Goal: Complete application form

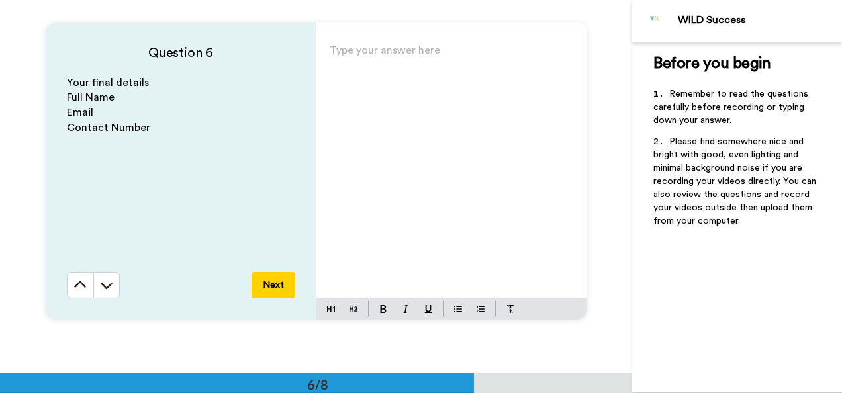
scroll to position [1885, 0]
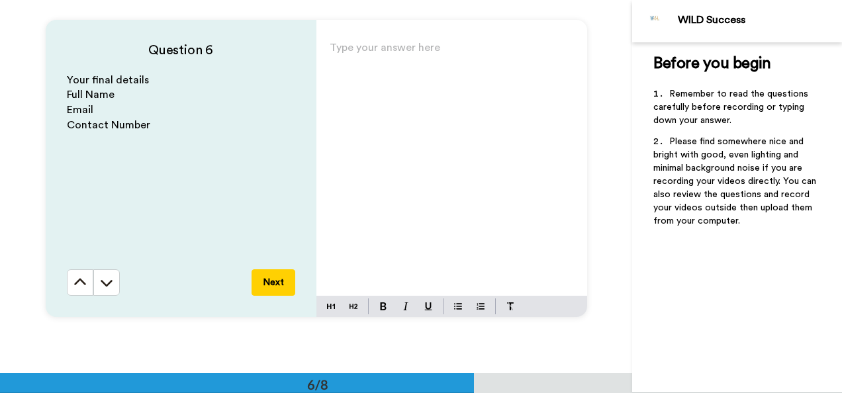
click at [395, 56] on p "Type your answer here ﻿" at bounding box center [452, 53] width 244 height 19
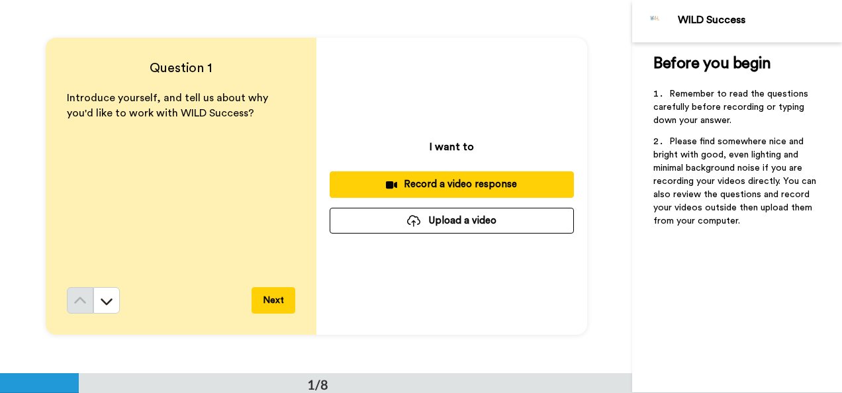
scroll to position [0, 0]
click at [460, 230] on button "Upload a video" at bounding box center [452, 221] width 244 height 26
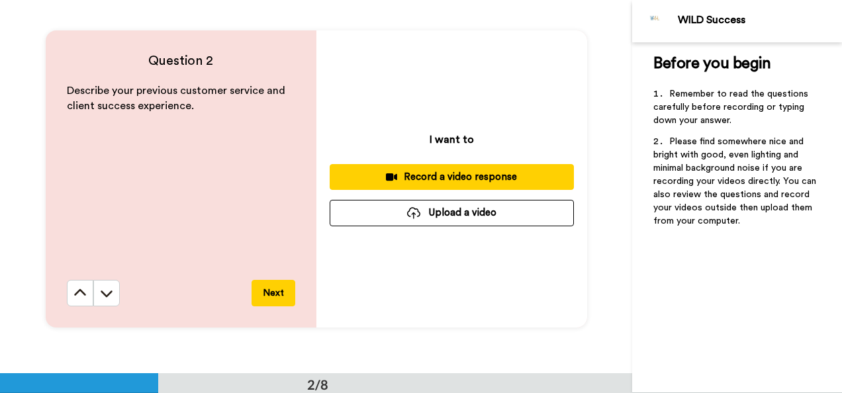
scroll to position [381, 0]
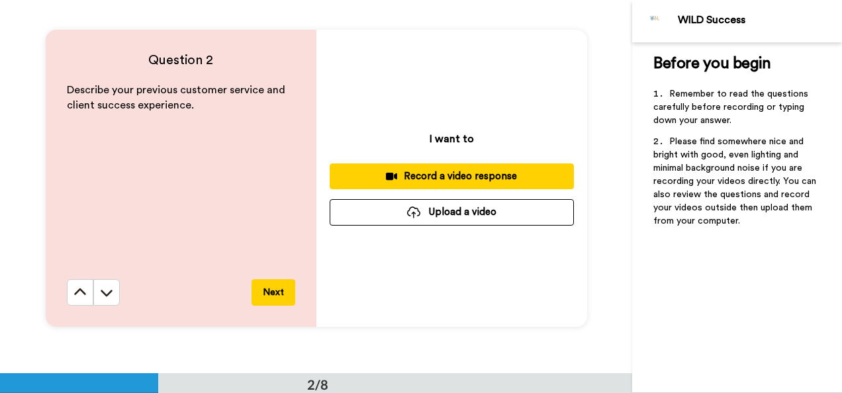
click at [485, 217] on button "Upload a video" at bounding box center [452, 212] width 244 height 26
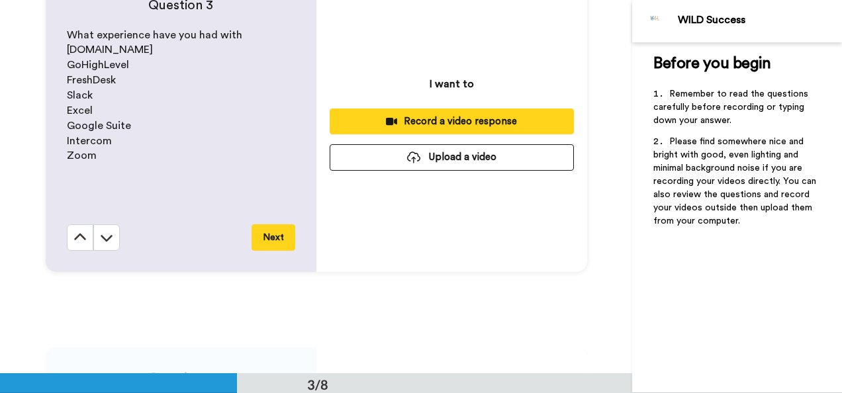
scroll to position [832, 0]
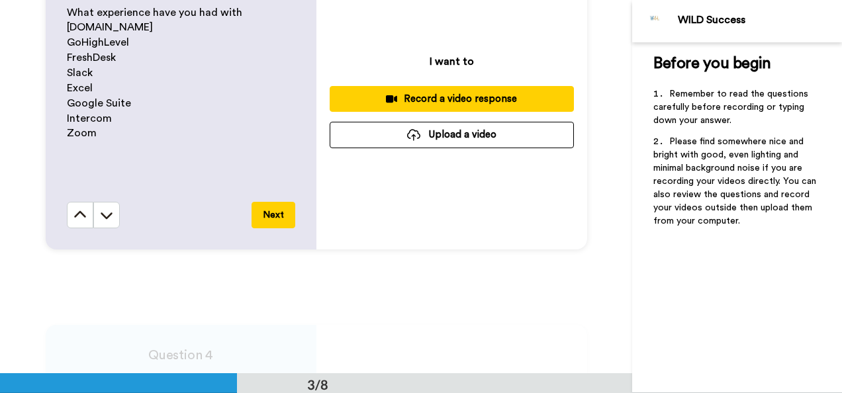
click at [474, 134] on button "Upload a video" at bounding box center [452, 135] width 244 height 26
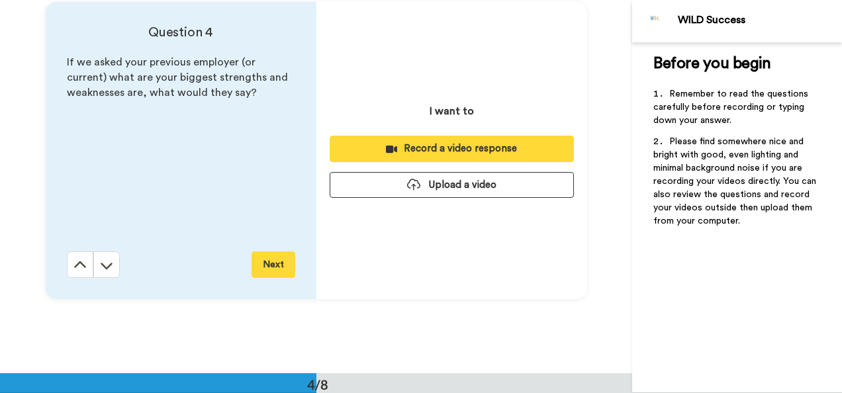
scroll to position [1161, 0]
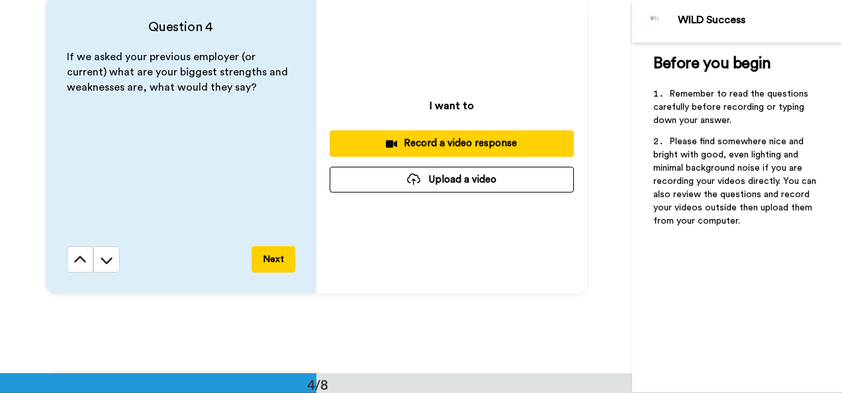
click at [444, 184] on button "Upload a video" at bounding box center [452, 180] width 244 height 26
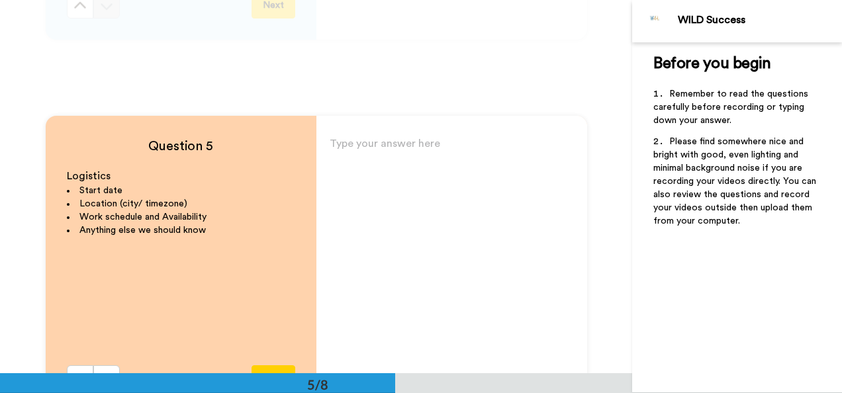
scroll to position [1418, 0]
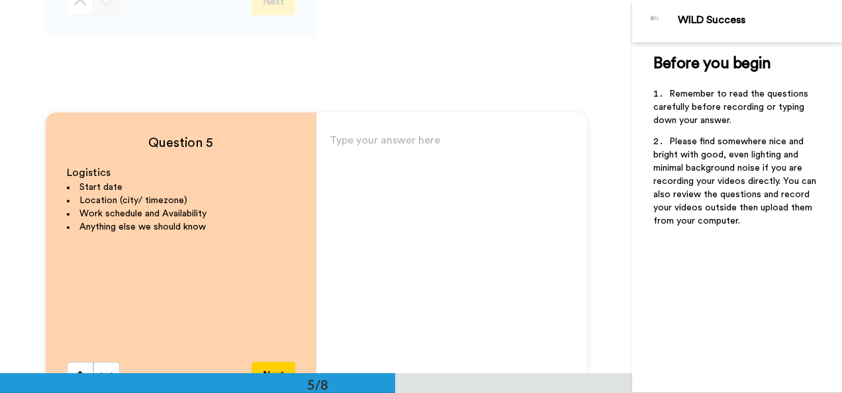
click at [437, 181] on div "Type your answer here ﻿" at bounding box center [452, 260] width 271 height 258
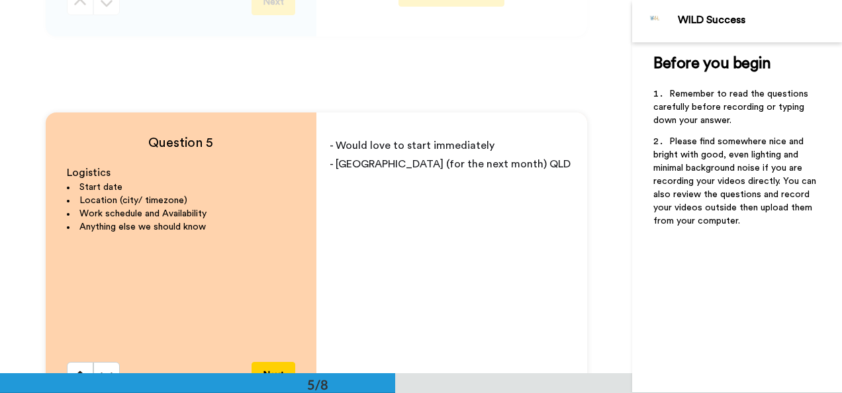
click at [450, 165] on span "- [GEOGRAPHIC_DATA] (for the next month) QLD" at bounding box center [450, 164] width 241 height 11
click at [548, 164] on p "- [GEOGRAPHIC_DATA] (for the next 3months approx) [GEOGRAPHIC_DATA]" at bounding box center [452, 173] width 244 height 37
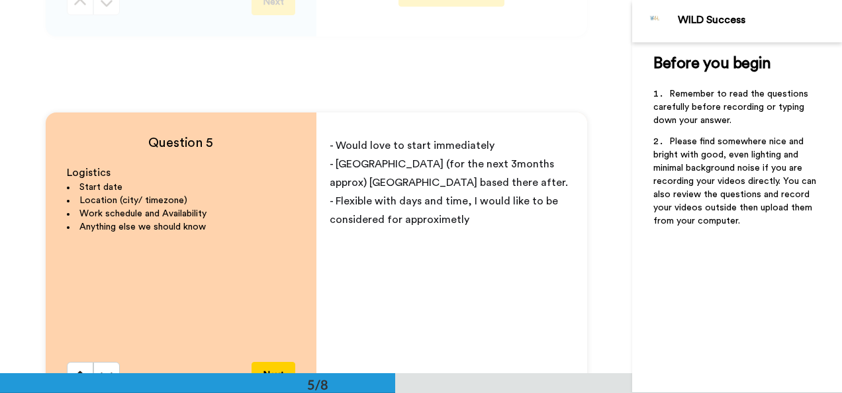
drag, startPoint x: 424, startPoint y: 219, endPoint x: 536, endPoint y: 255, distance: 118.3
click at [536, 255] on div "- Would love to start immediately - [GEOGRAPHIC_DATA] (for the next 3months app…" at bounding box center [452, 260] width 271 height 258
click at [405, 222] on span "- Flexible with days and time, I would like to be considered for 15hours a week" at bounding box center [445, 210] width 231 height 29
click at [491, 217] on p "- Flexible with days and time, I would like to be considered for 15 hours a week" at bounding box center [452, 210] width 244 height 37
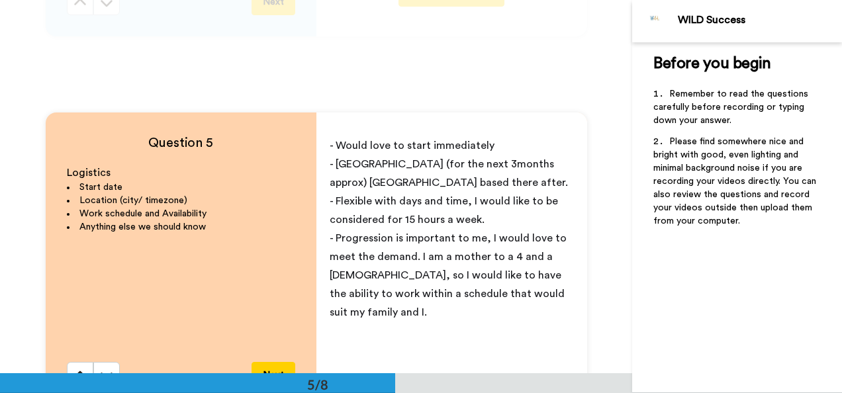
click at [409, 256] on span "- Progression is important to me, I would love to meet the demand. I am a mothe…" at bounding box center [450, 275] width 240 height 85
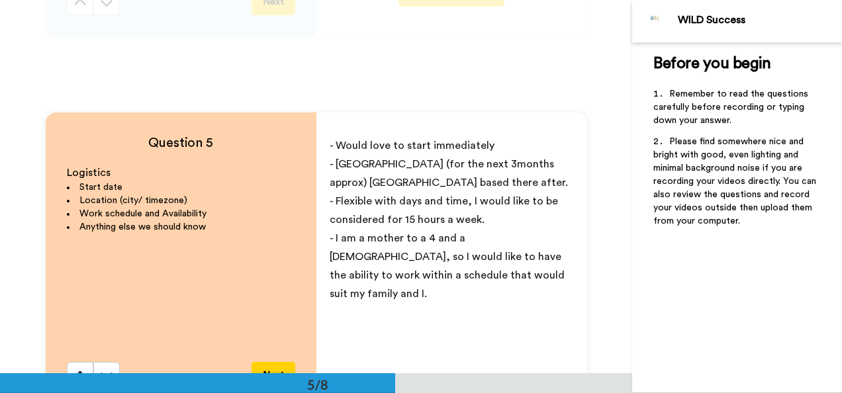
click at [471, 219] on span "- Flexible with days and time, I would like to be considered for 15 hours a wee…" at bounding box center [445, 210] width 231 height 29
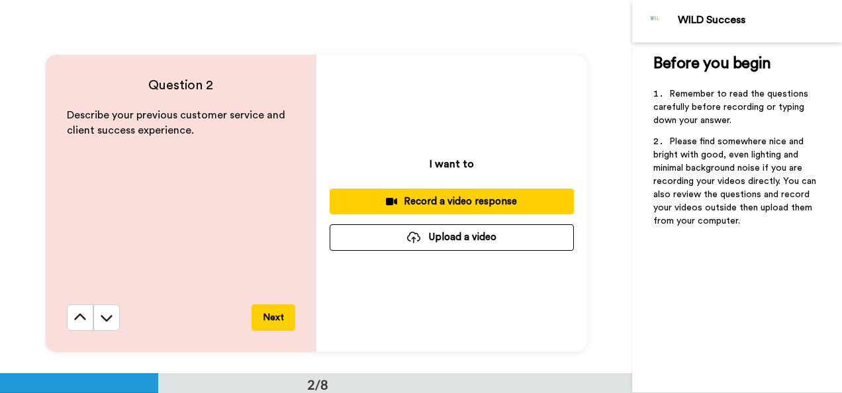
scroll to position [357, 0]
click at [461, 240] on button "Upload a video" at bounding box center [452, 237] width 244 height 26
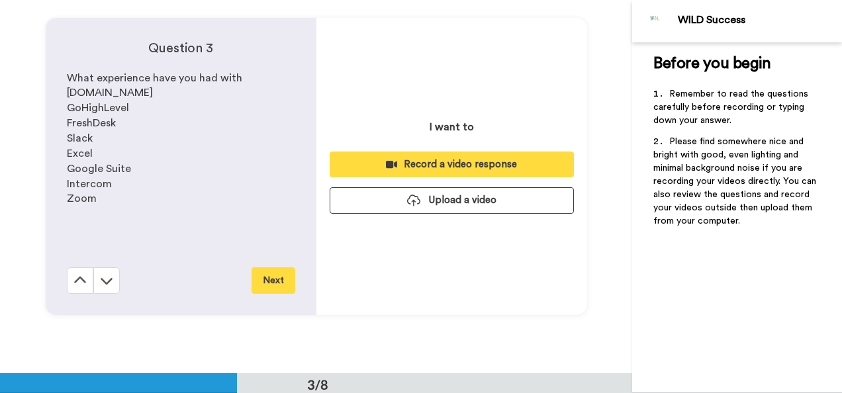
scroll to position [774, 0]
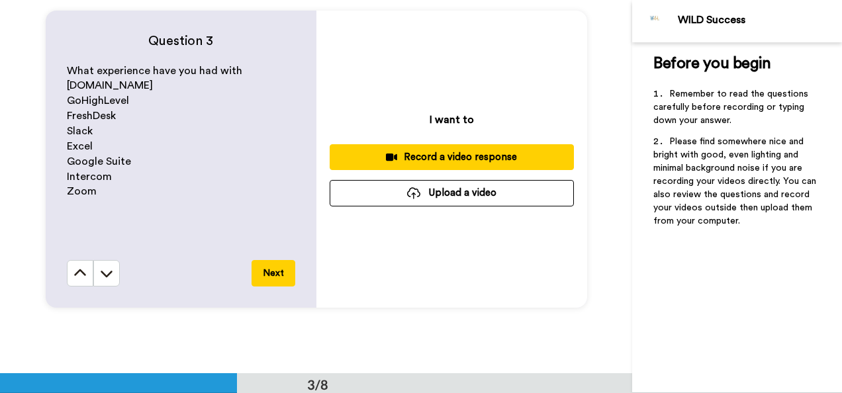
click at [464, 203] on button "Upload a video" at bounding box center [452, 193] width 244 height 26
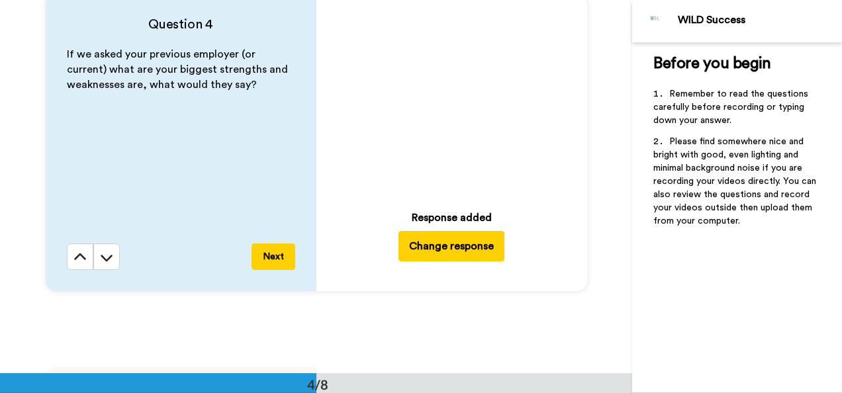
scroll to position [1165, 0]
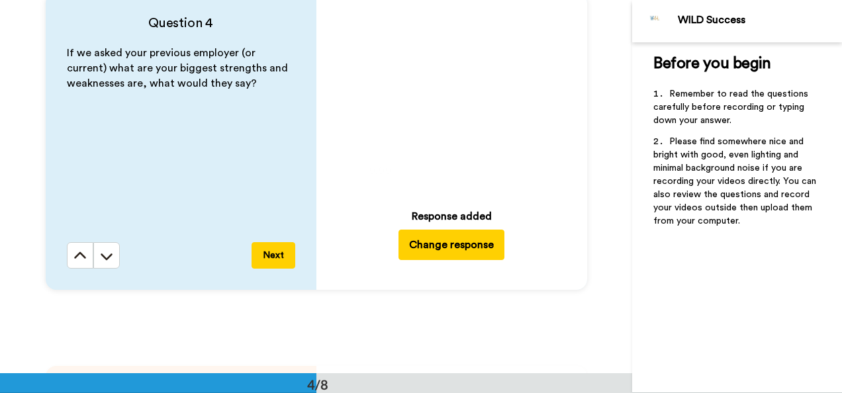
click at [442, 97] on icon at bounding box center [451, 96] width 35 height 35
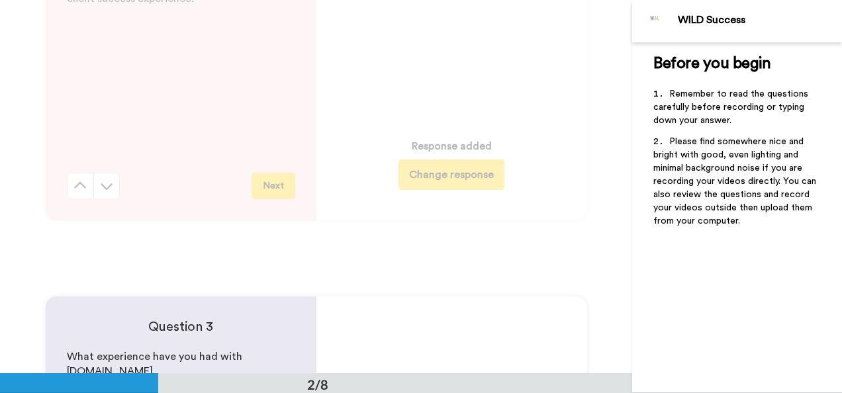
scroll to position [0, 0]
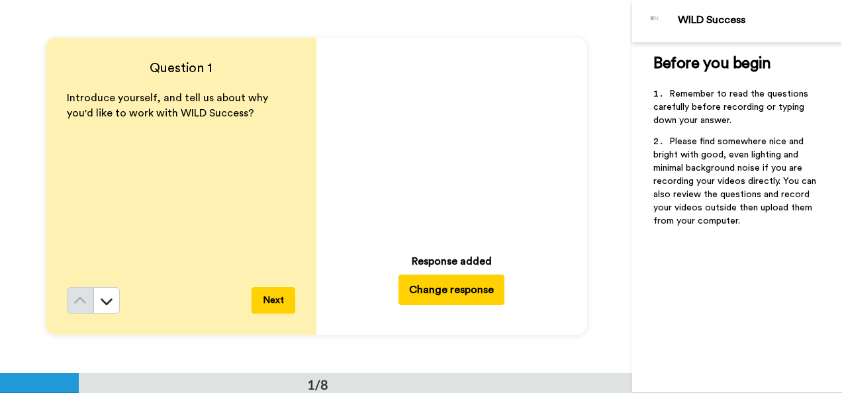
click at [442, 150] on icon at bounding box center [451, 141] width 35 height 35
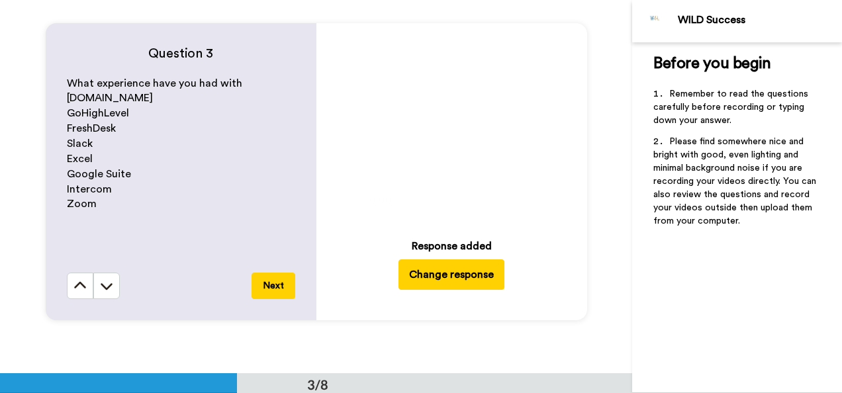
scroll to position [773, 0]
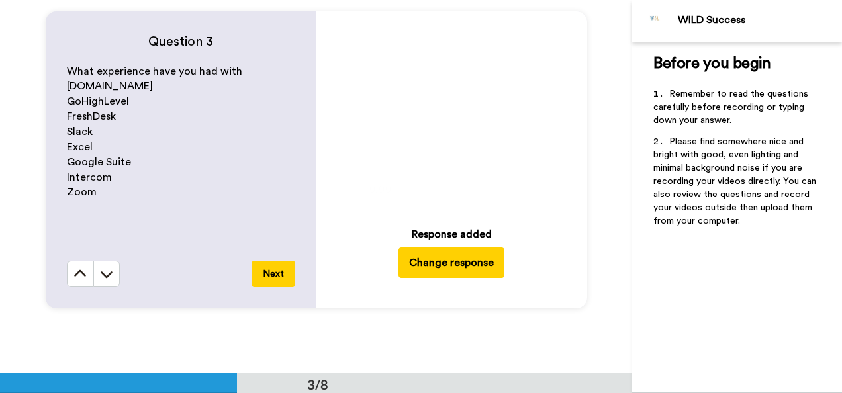
click at [449, 121] on icon at bounding box center [451, 114] width 35 height 35
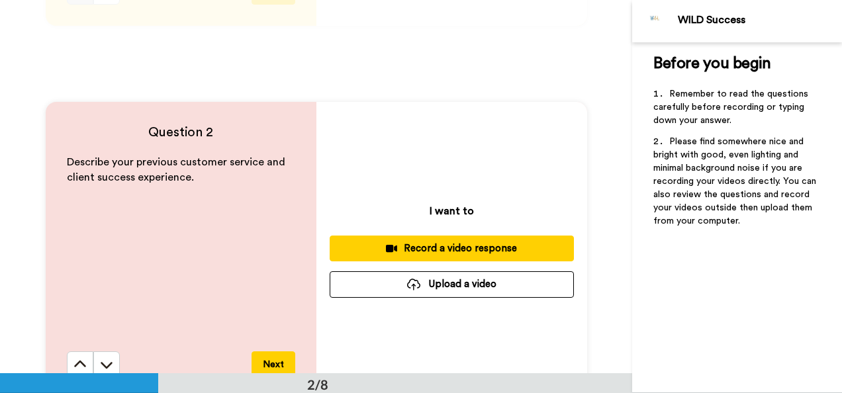
scroll to position [368, 0]
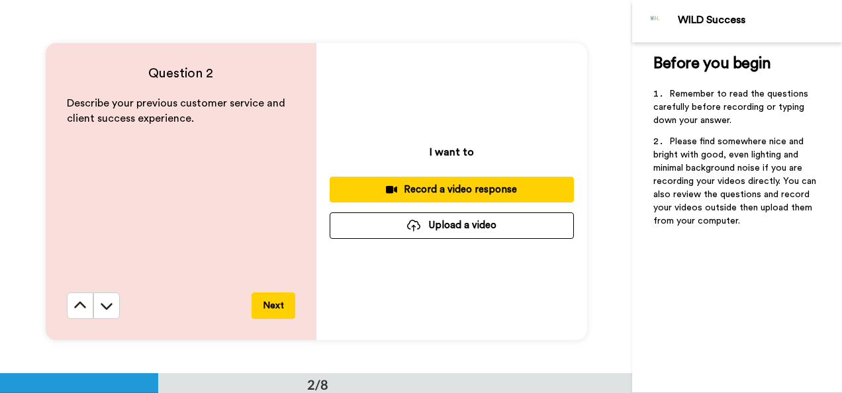
click at [478, 231] on button "Upload a video" at bounding box center [452, 226] width 244 height 26
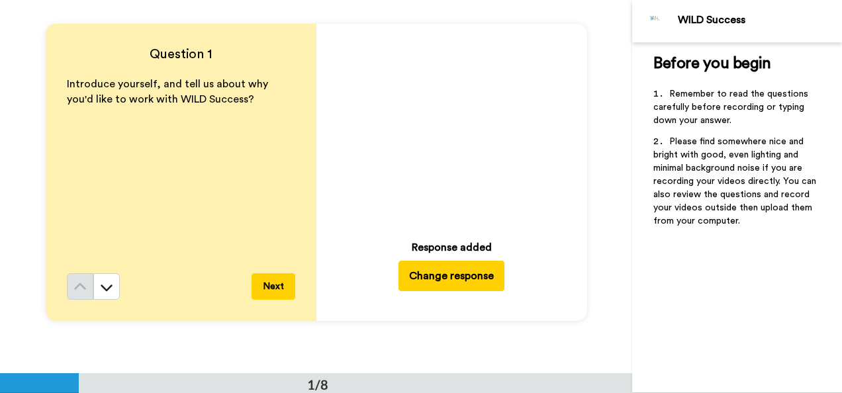
scroll to position [11, 0]
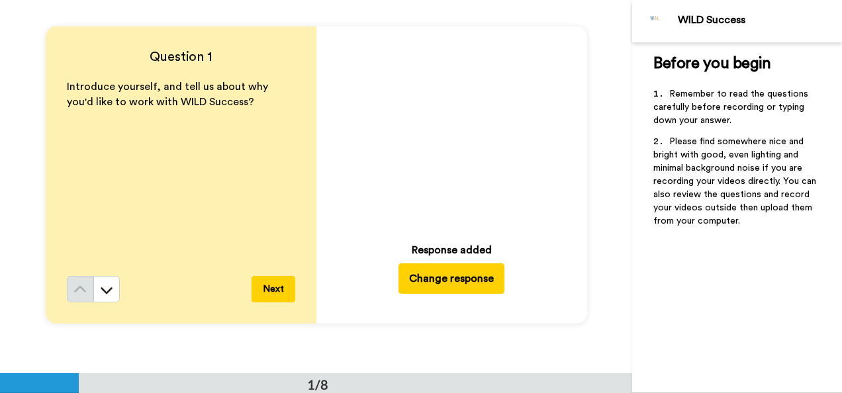
click at [462, 138] on icon at bounding box center [451, 130] width 35 height 35
click at [448, 130] on icon at bounding box center [451, 130] width 35 height 35
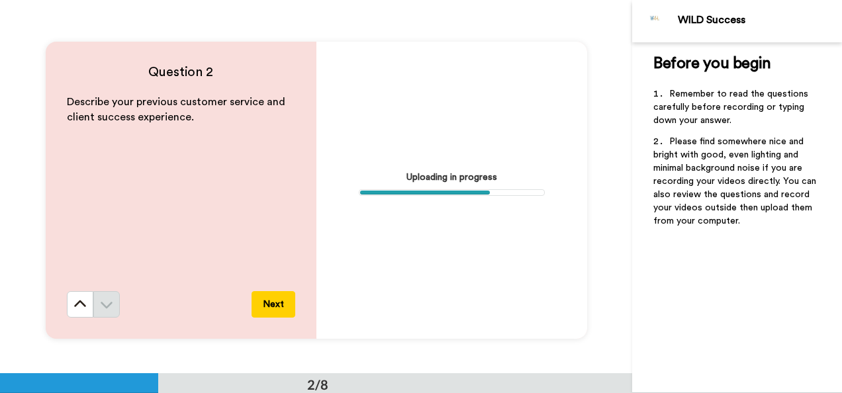
scroll to position [370, 0]
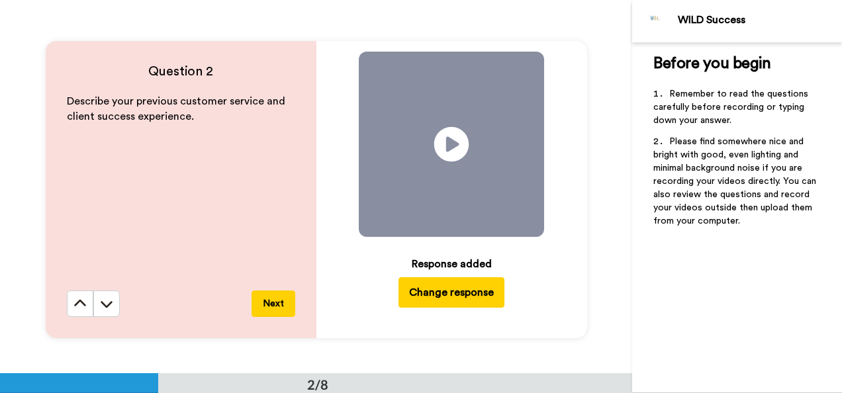
click at [442, 140] on icon at bounding box center [451, 144] width 35 height 35
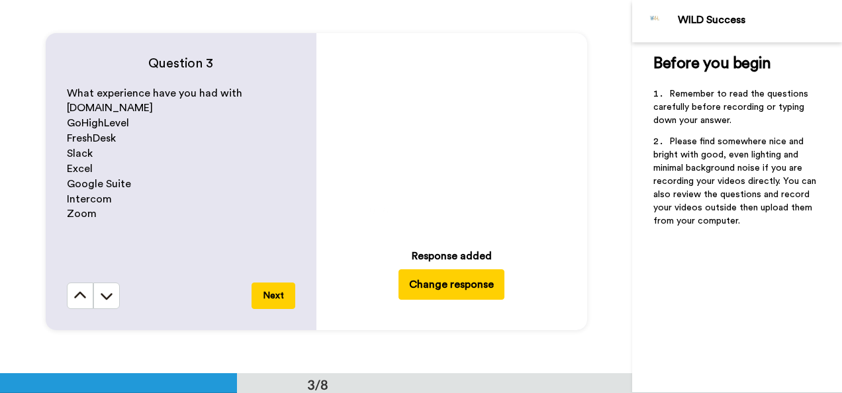
scroll to position [755, 0]
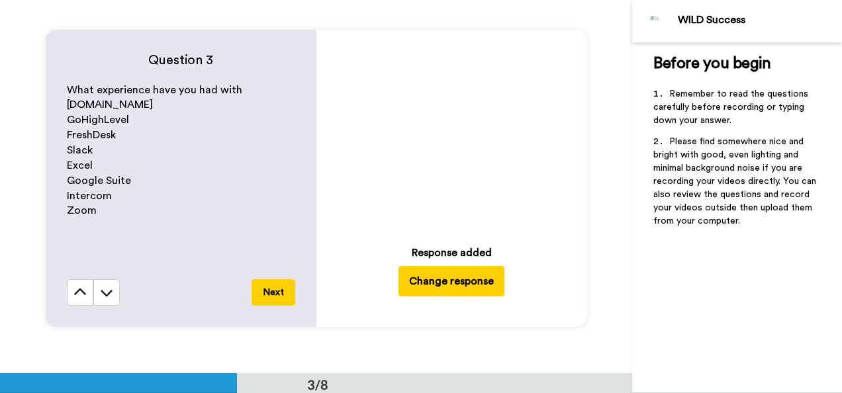
click at [442, 140] on icon at bounding box center [451, 133] width 33 height 33
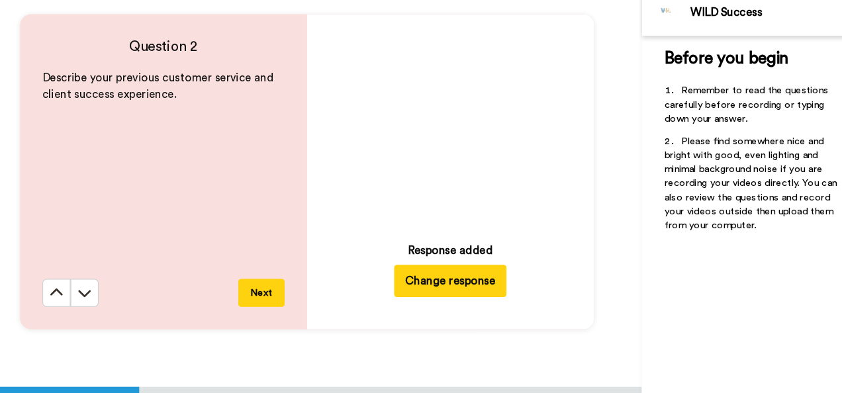
scroll to position [387, 0]
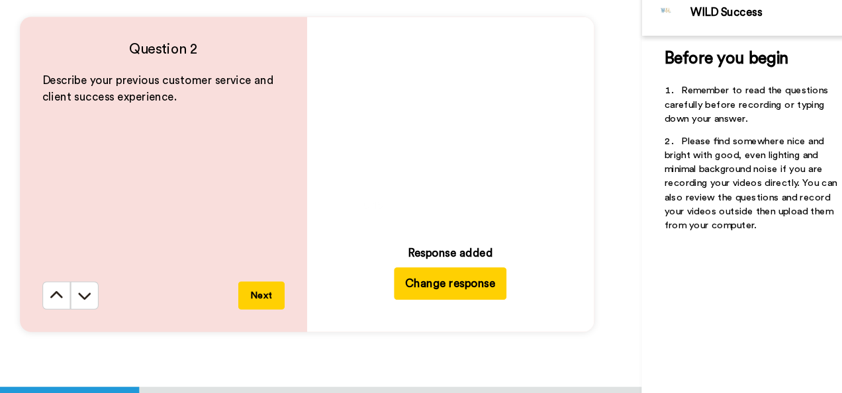
click at [457, 146] on icon "Play/Pause" at bounding box center [451, 128] width 35 height 63
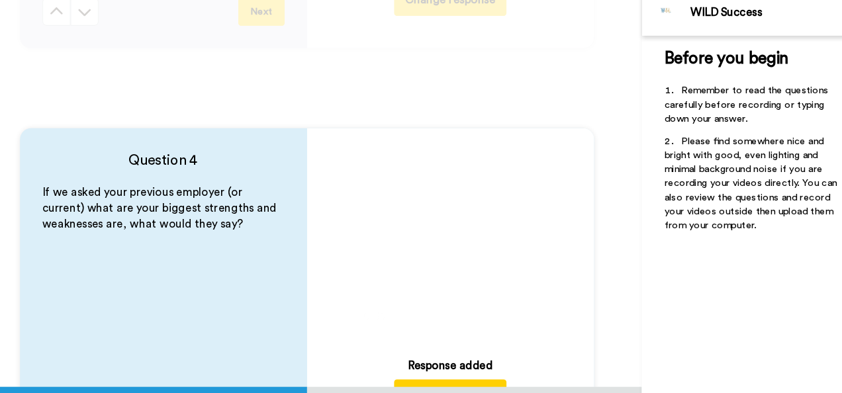
scroll to position [1054, 0]
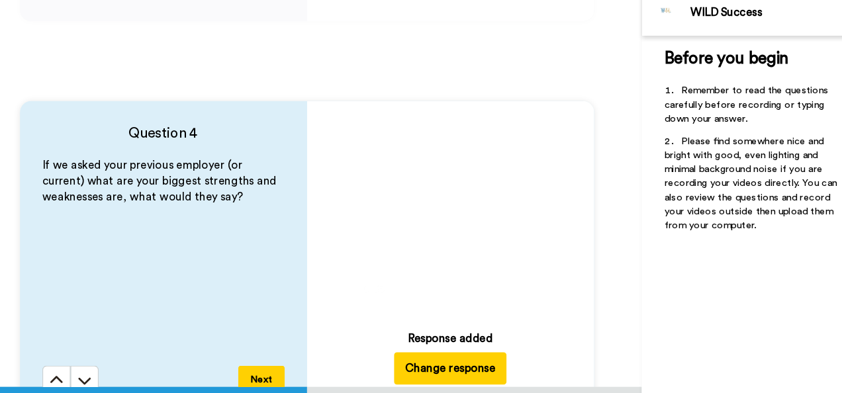
click at [434, 215] on icon "Play/Pause" at bounding box center [451, 207] width 35 height 63
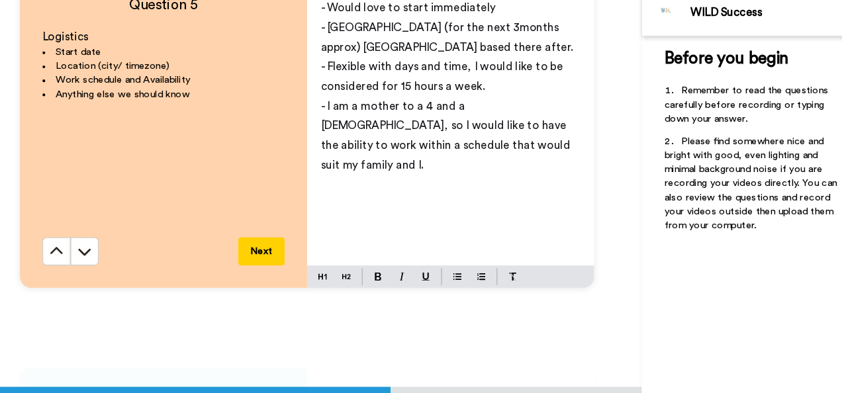
scroll to position [1549, 0]
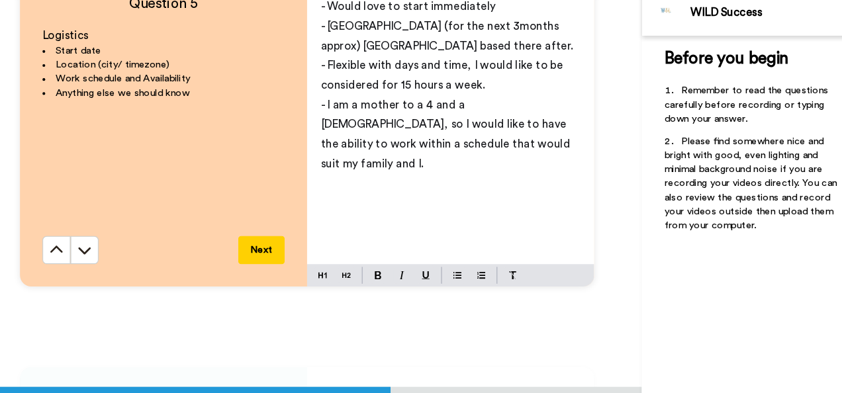
click at [449, 146] on span "- I am a mother to a 4 and a [DEMOGRAPHIC_DATA], so I would like to have the ab…" at bounding box center [449, 135] width 238 height 66
click at [377, 144] on span "- I am a mother to a 4 and a [DEMOGRAPHIC_DATA], so I would like to have the ab…" at bounding box center [449, 135] width 238 height 66
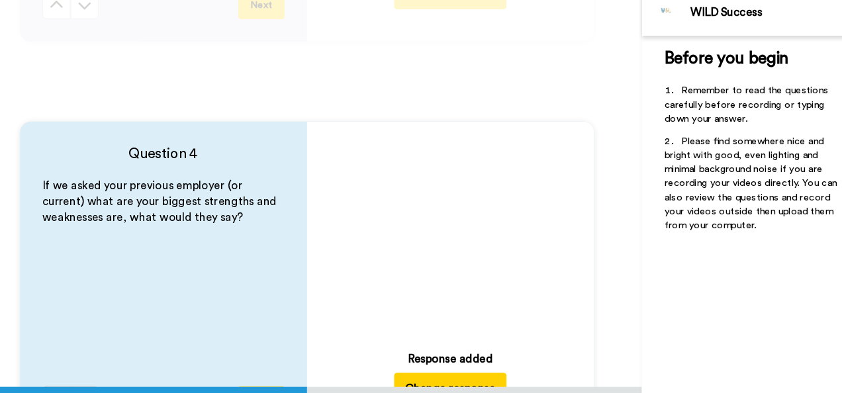
scroll to position [1095, 0]
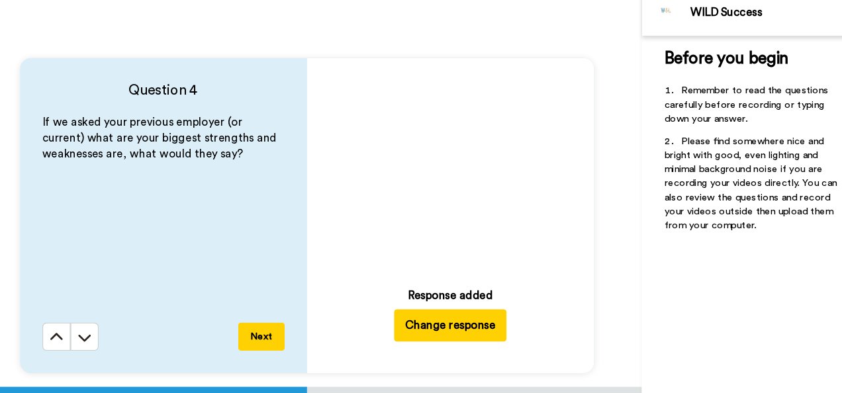
click at [441, 179] on icon at bounding box center [451, 166] width 35 height 35
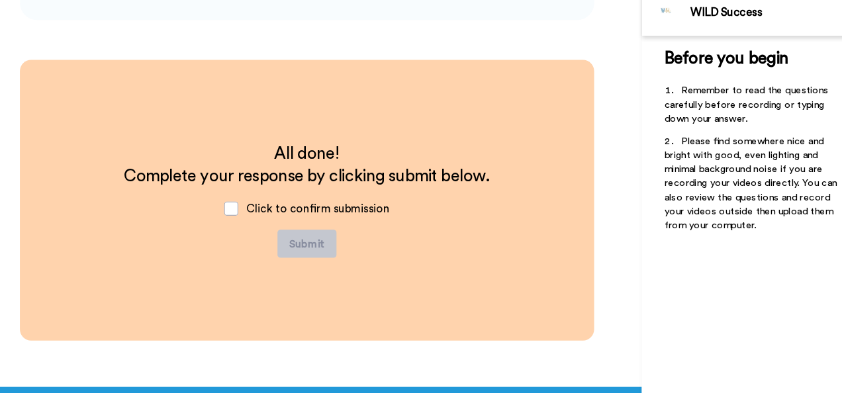
scroll to position [2551, 0]
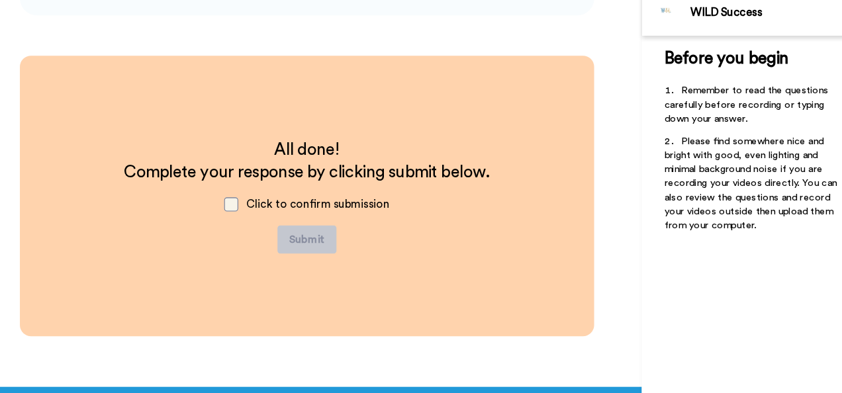
click at [244, 200] on span at bounding box center [244, 201] width 13 height 13
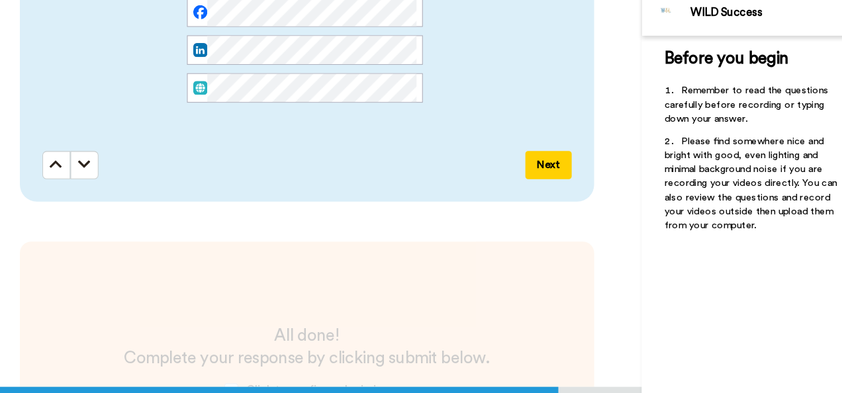
scroll to position [0, 0]
click at [539, 172] on button "Next" at bounding box center [544, 164] width 44 height 26
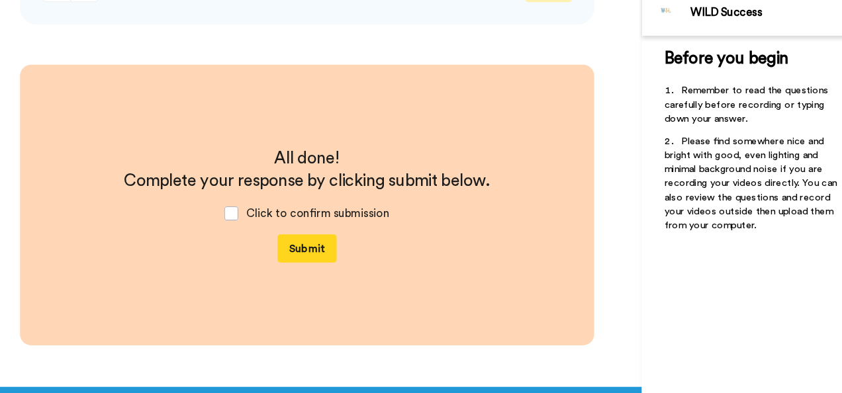
scroll to position [2559, 0]
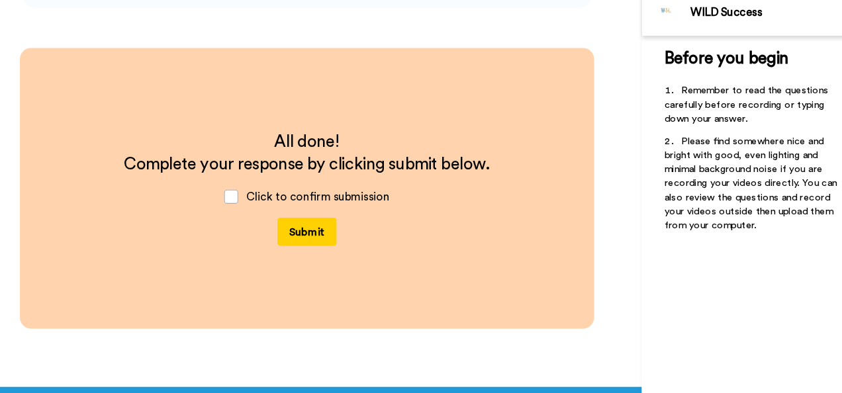
click at [305, 227] on button "Submit" at bounding box center [317, 227] width 56 height 26
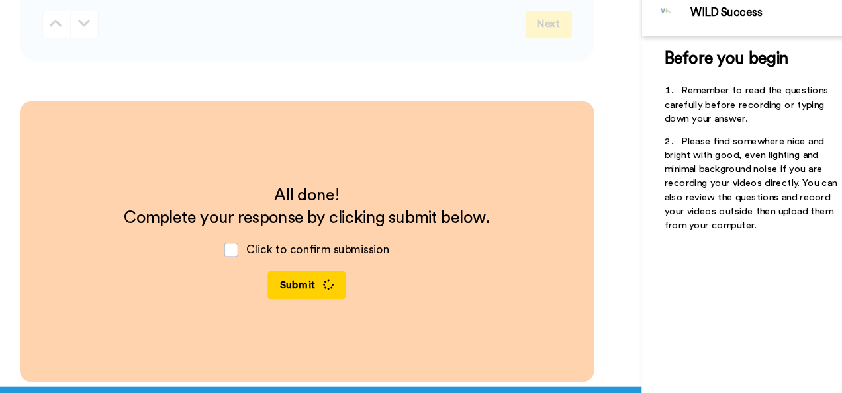
scroll to position [2510, 0]
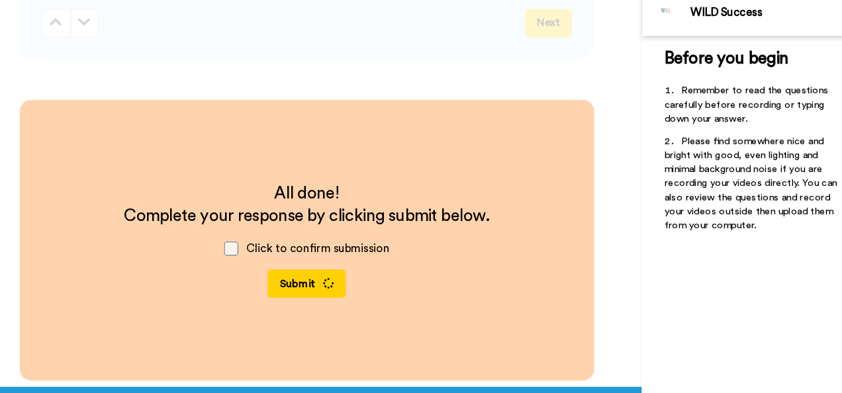
click at [244, 244] on span at bounding box center [244, 242] width 13 height 13
click at [241, 242] on span at bounding box center [244, 242] width 13 height 13
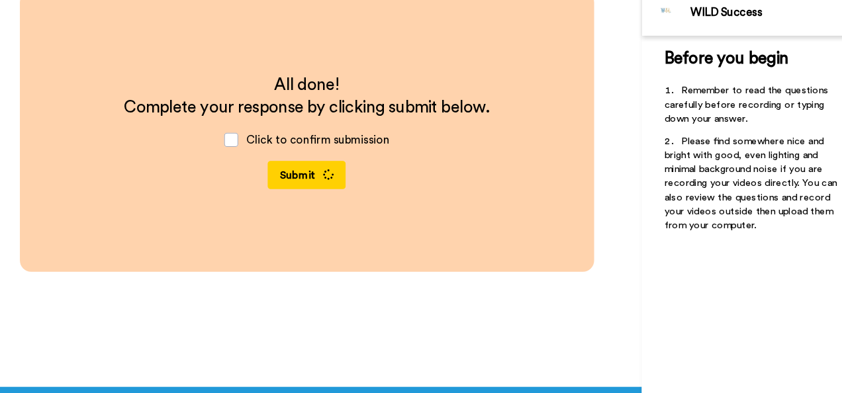
scroll to position [0, 0]
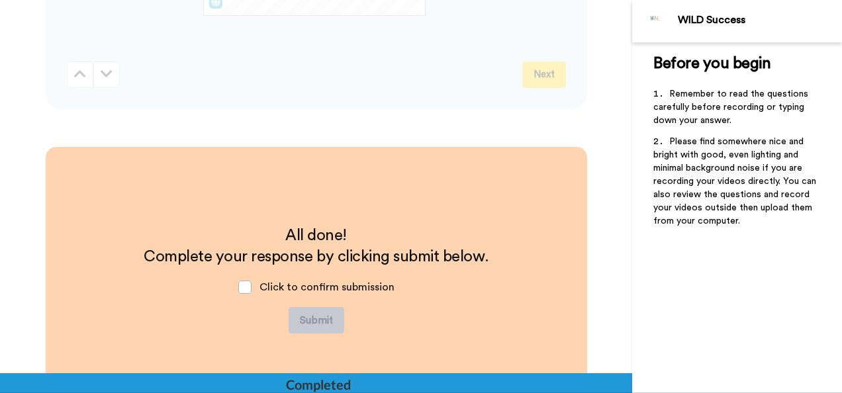
scroll to position [2598, 0]
